Goal: Task Accomplishment & Management: Complete application form

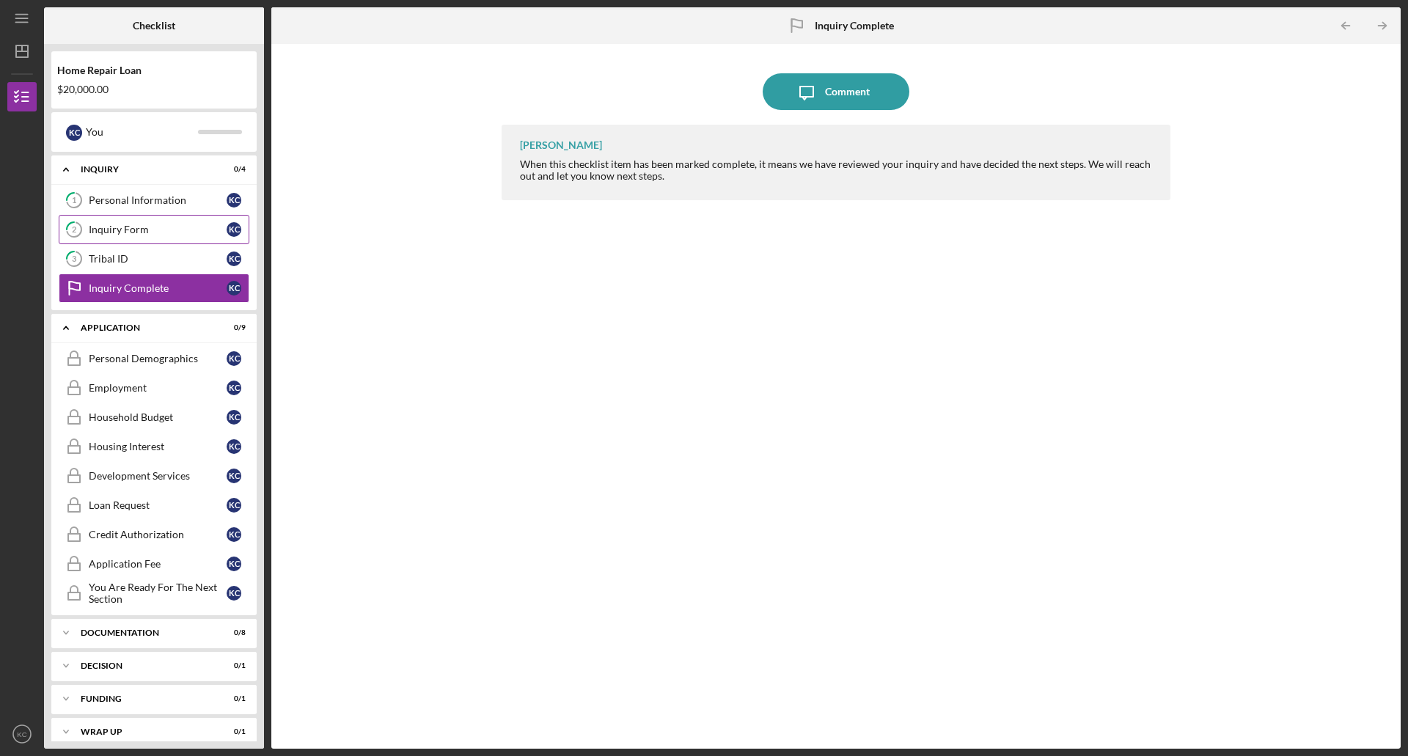
click at [138, 225] on div "Inquiry Form" at bounding box center [158, 230] width 138 height 12
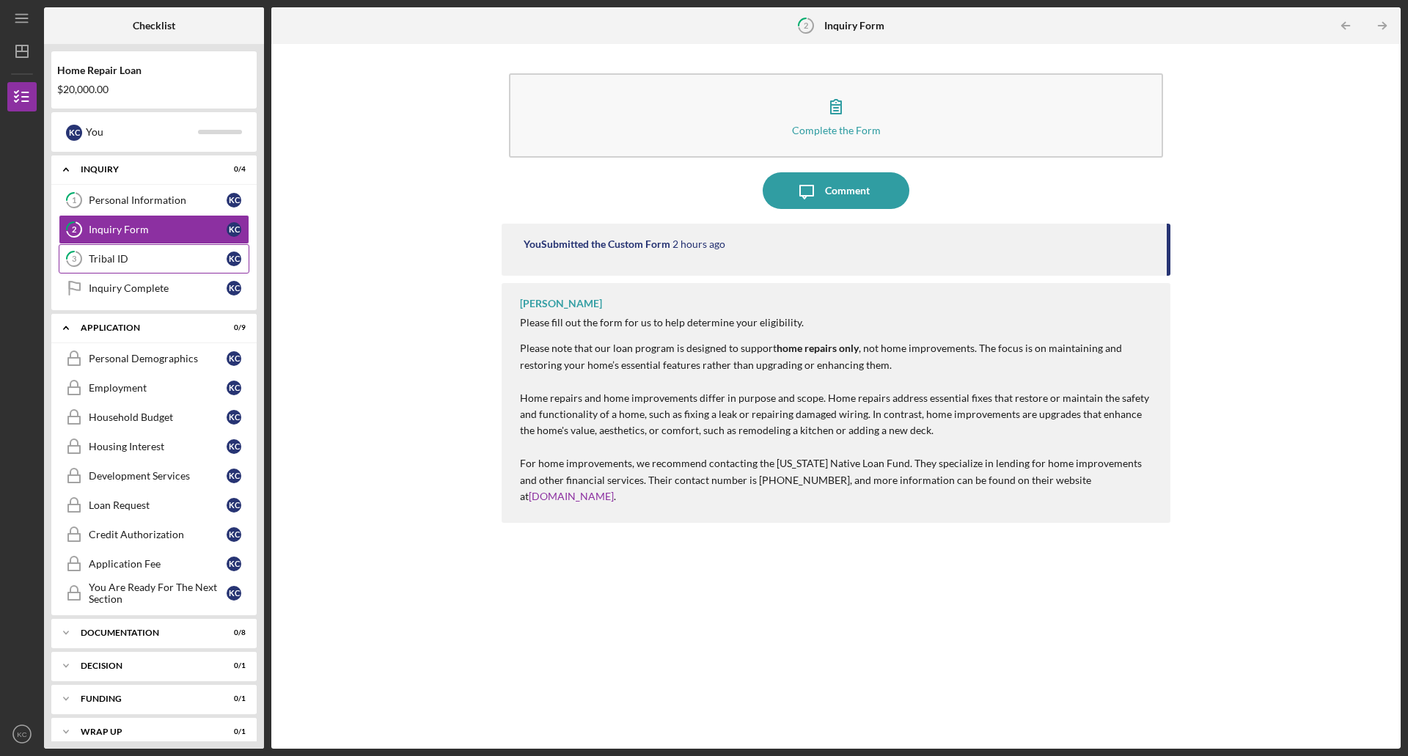
click at [128, 258] on div "Tribal ID" at bounding box center [158, 259] width 138 height 12
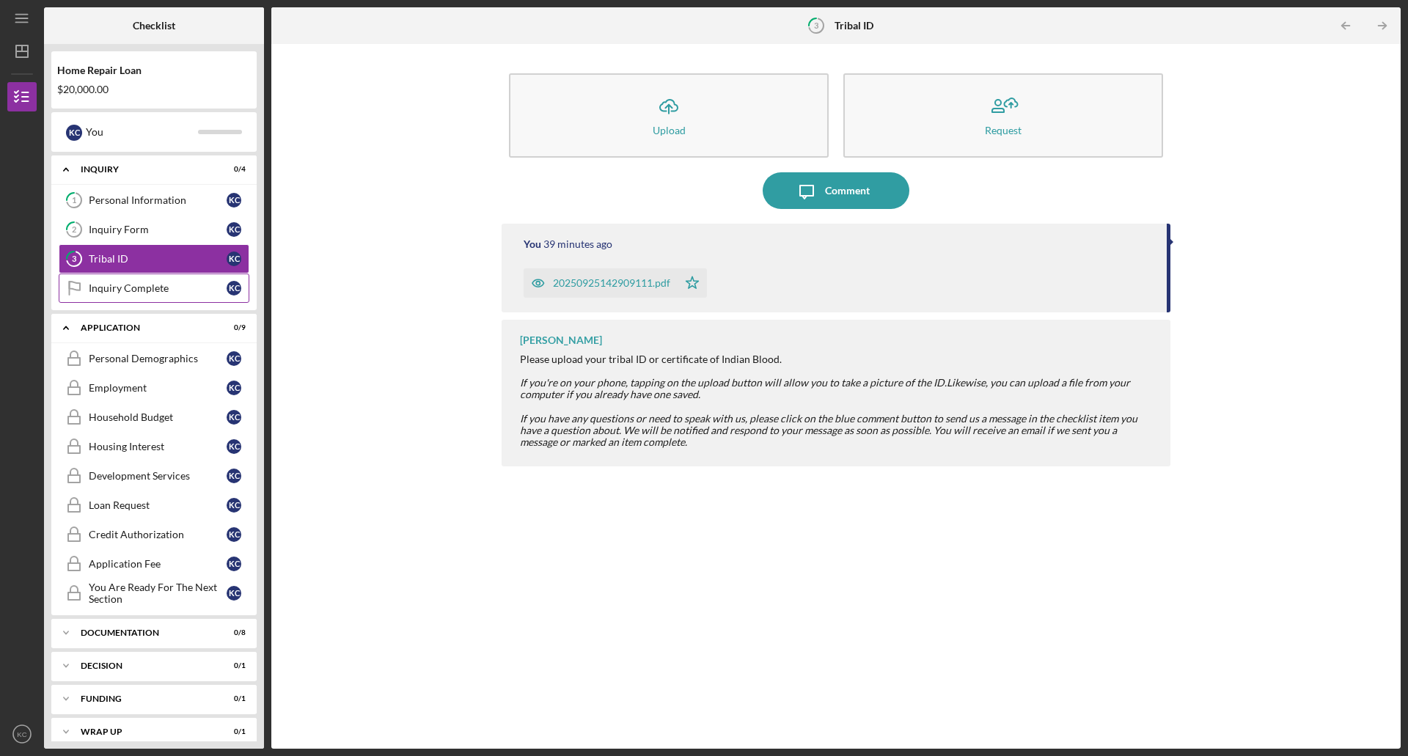
click at [133, 289] on div "Inquiry Complete" at bounding box center [158, 288] width 138 height 12
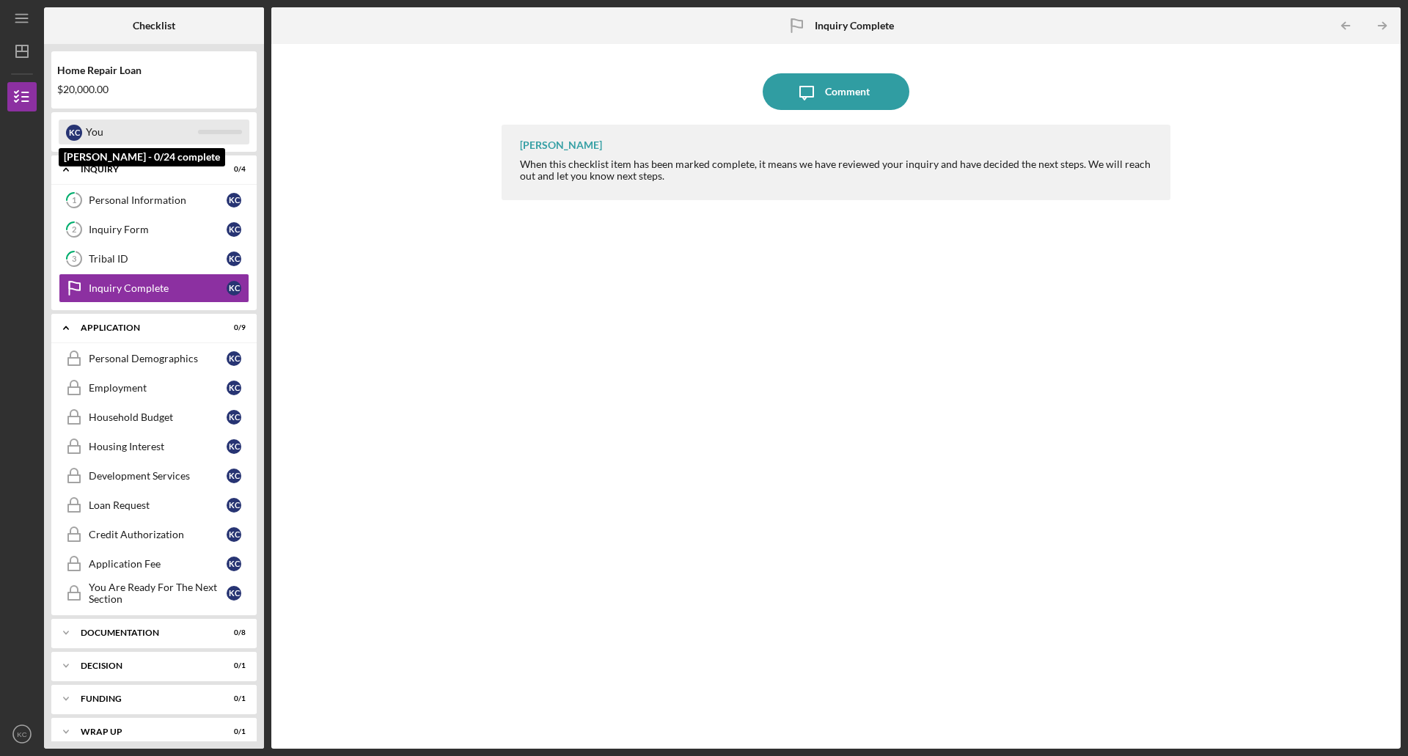
click at [157, 132] on div "You" at bounding box center [142, 132] width 112 height 25
